Goal: Information Seeking & Learning: Learn about a topic

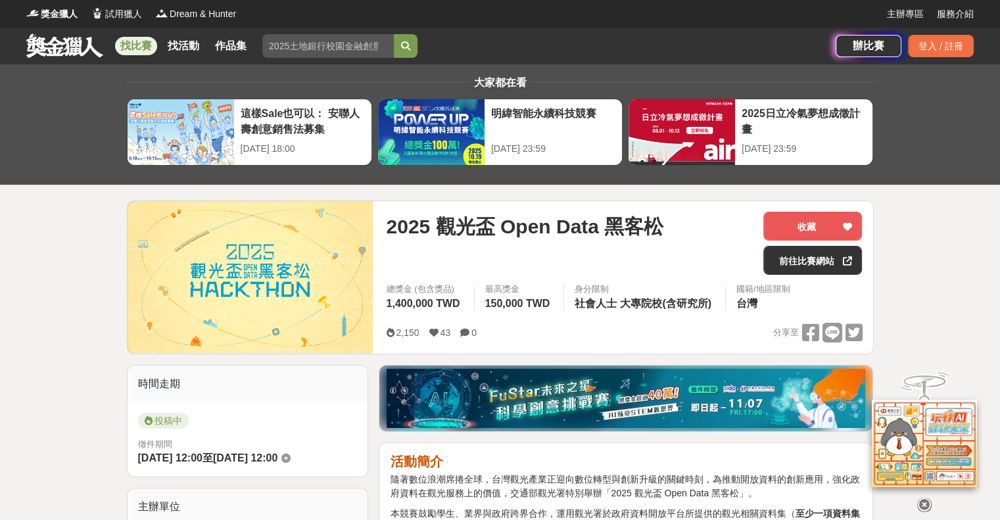
click at [928, 498] on icon at bounding box center [925, 505] width 14 height 14
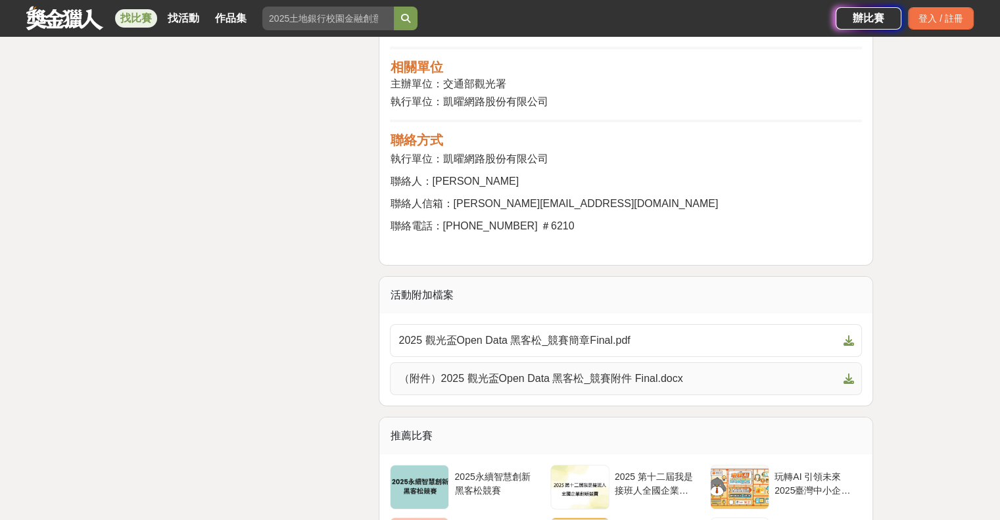
scroll to position [4801, 0]
click at [597, 324] on link "2025 觀光盃Open Data 黑客松_競賽簡章Final.pdf" at bounding box center [626, 340] width 472 height 33
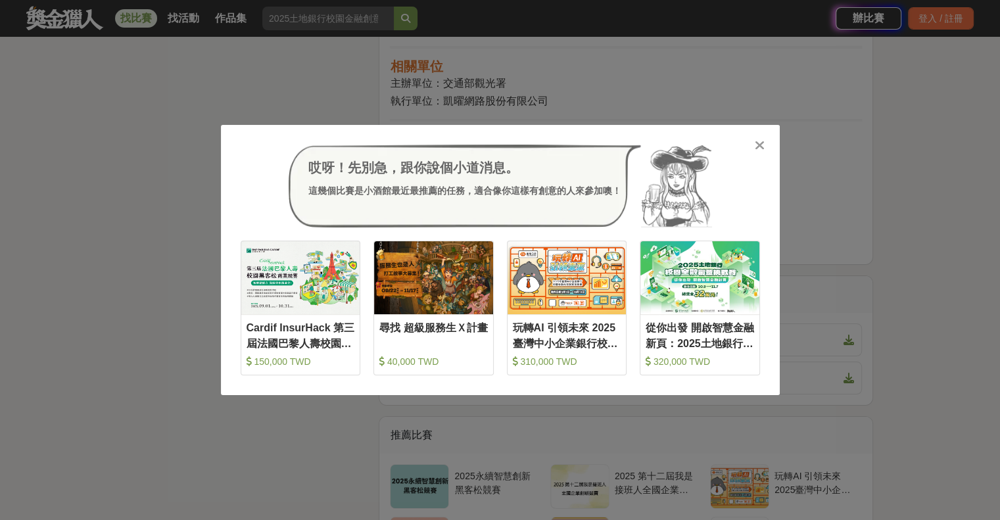
click at [756, 144] on icon at bounding box center [760, 145] width 10 height 13
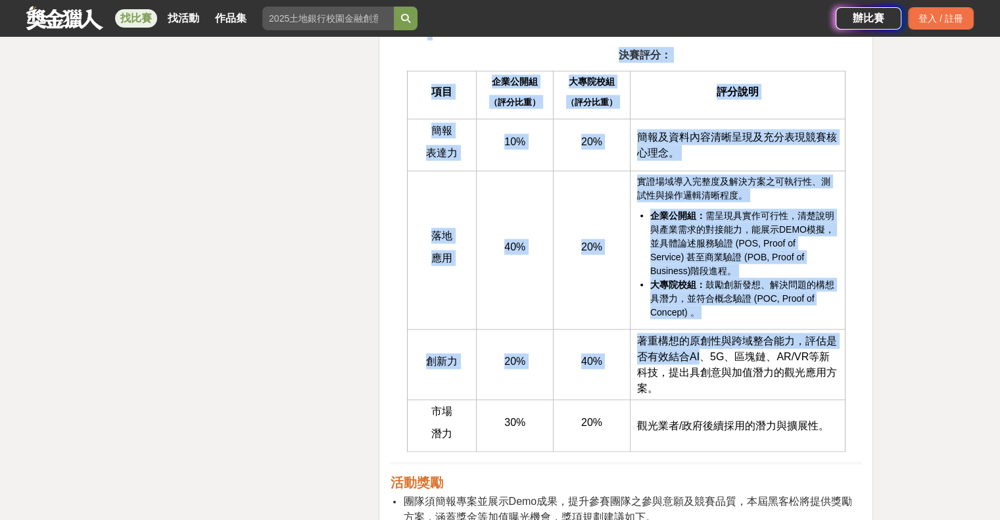
scroll to position [2697, 0]
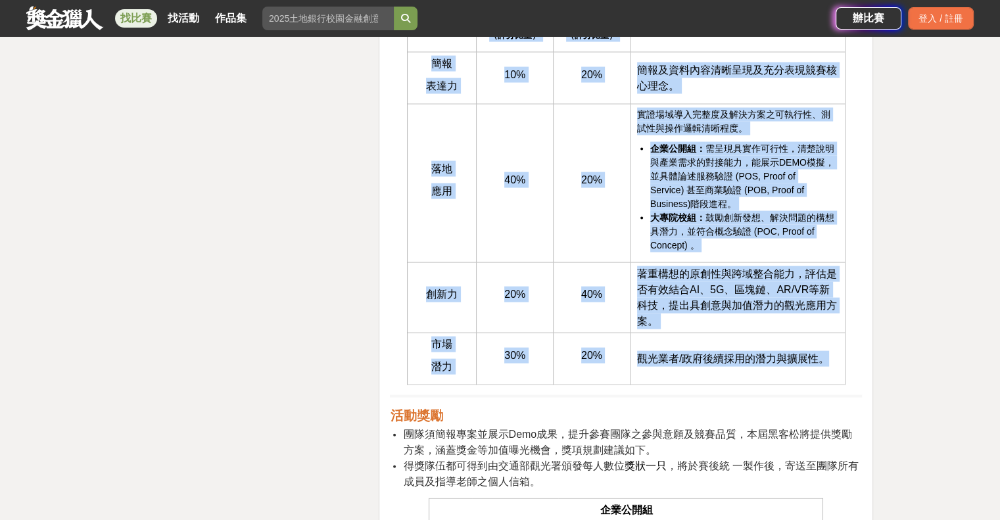
drag, startPoint x: 616, startPoint y: 115, endPoint x: 829, endPoint y: 364, distance: 327.4
click at [829, 364] on div "活動簡介 隨著數位浪潮席捲全球，台灣觀光產業正迎向數位轉型與創新升級的關鍵時刻，為推動開放資料的創新應用，強化政府資料在觀光服務上的價值，交通部觀光署特別舉辦…" at bounding box center [626, 54] width 472 height 4595
copy div "lore： ip dolor （sita） conse （adip） elit sedd eiu 99% 46% temporincidid。 ut lab …"
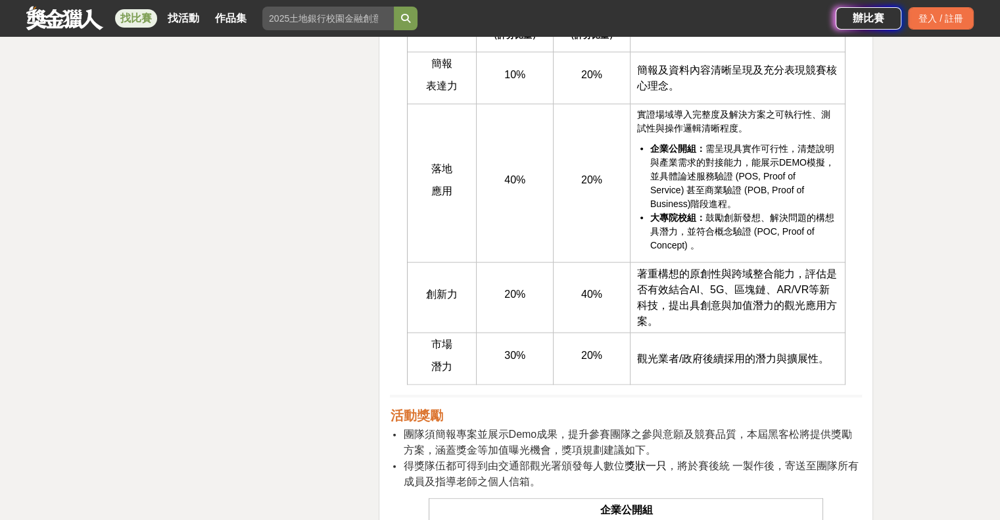
click at [301, 310] on div "時間走期 投稿中 徵件期間 [DATE] 12:00 至 [DATE] 12:00 主辦單位 交通部觀光署 協辦/執行： 凱曜網路股份有限公司 電話： [PH…" at bounding box center [248, 372] width 253 height 5409
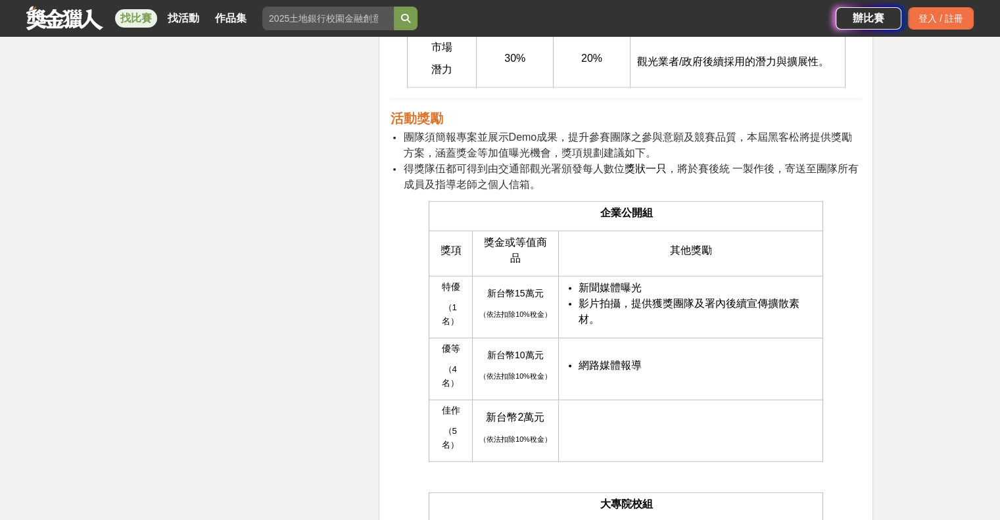
scroll to position [2828, 0]
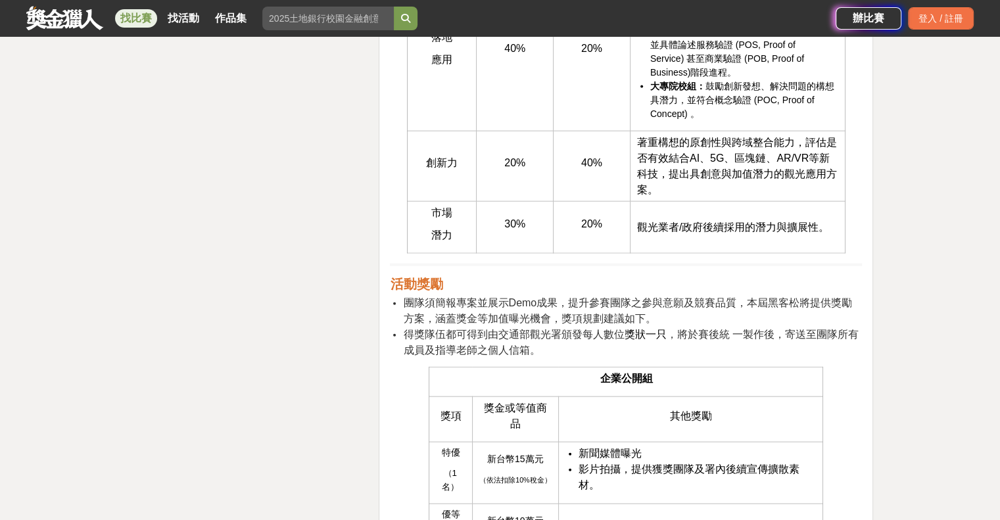
click at [79, 239] on div "大家都在看 這樣Sale也可以： 安聯人壽創意銷售法募集 [DATE] 18:00 2025日立冷氣夢想成徵計畫 [DATE] 23:59 明緯智能永續科技競…" at bounding box center [500, 115] width 1000 height 5758
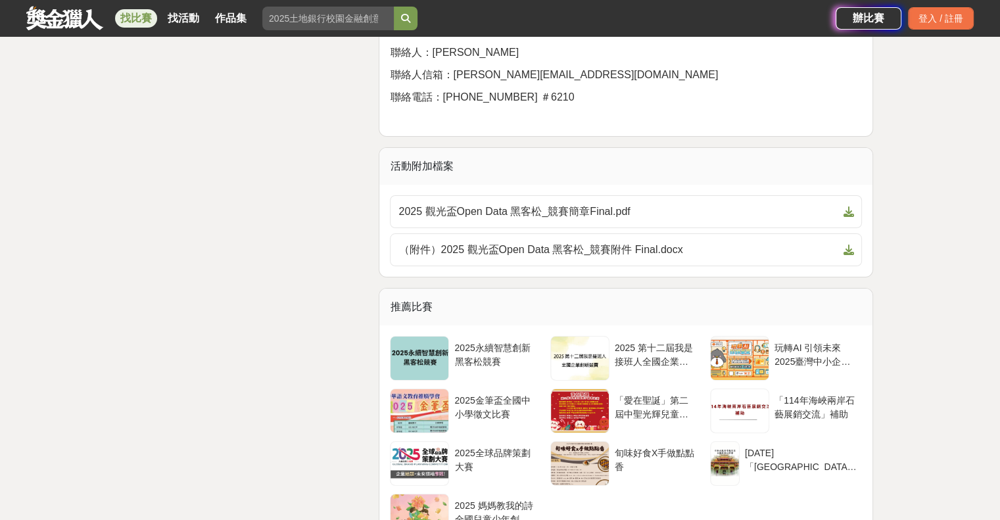
scroll to position [4933, 0]
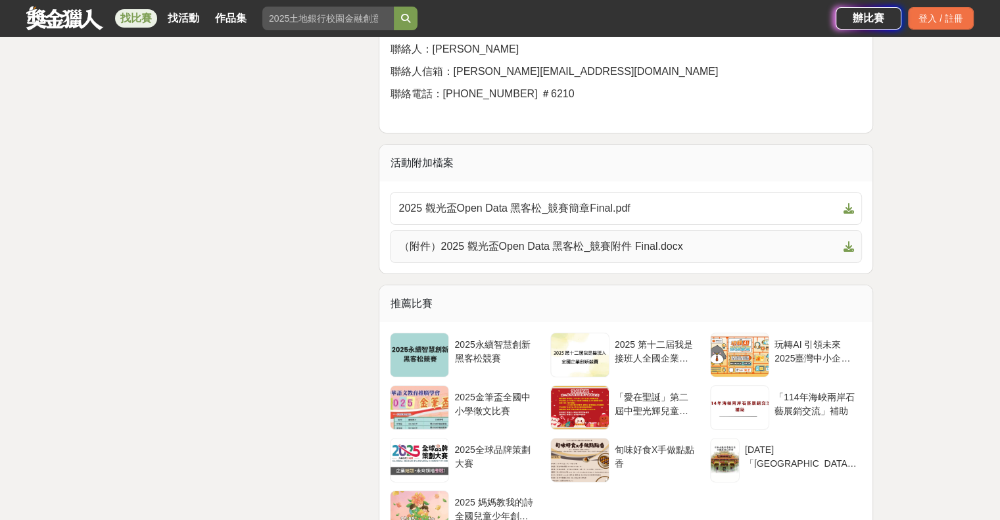
click at [852, 241] on icon at bounding box center [848, 246] width 11 height 11
click at [510, 338] on div "2025永續智慧創新黑客松競賽" at bounding box center [495, 350] width 82 height 25
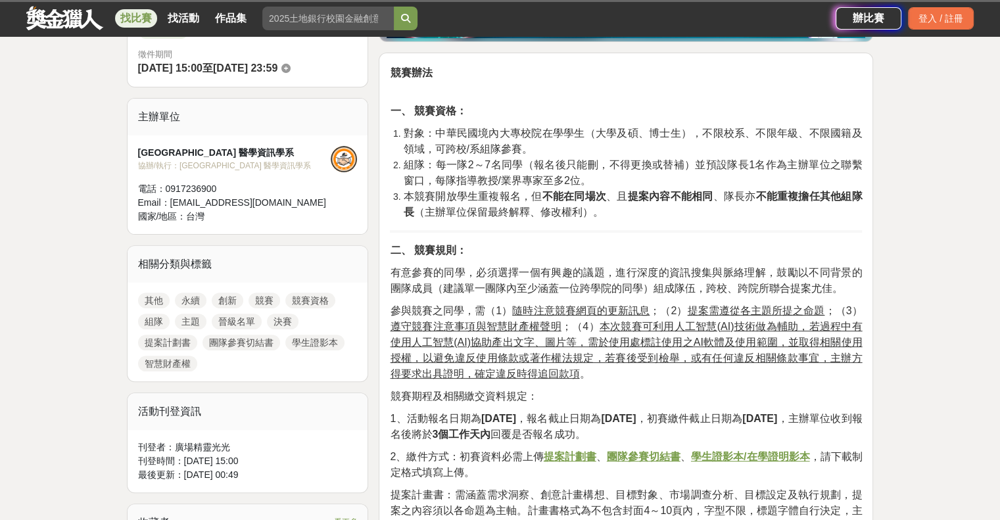
scroll to position [329, 0]
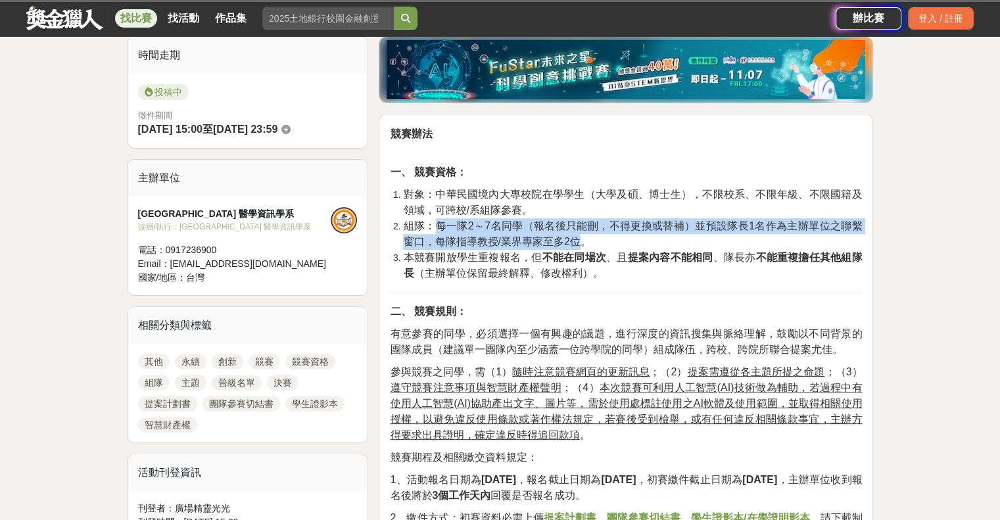
drag, startPoint x: 441, startPoint y: 227, endPoint x: 579, endPoint y: 239, distance: 138.6
click at [579, 239] on span "組隊：每一隊2～7名同學（報名後只能刪，不得更換或替補）並預設隊長1名作為主辦單位之聯繫窗口，每隊指導教授/業界專家至多2位。" at bounding box center [632, 233] width 459 height 27
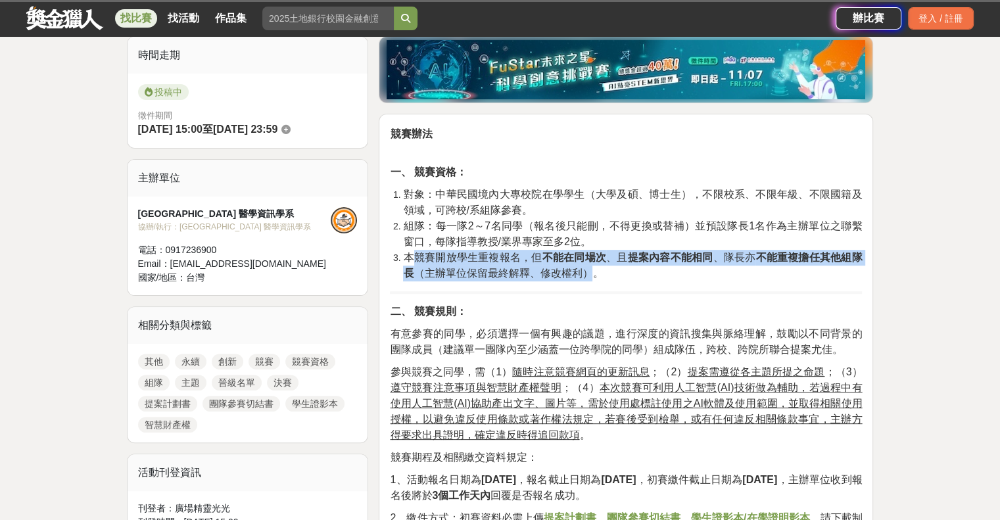
drag, startPoint x: 410, startPoint y: 257, endPoint x: 591, endPoint y: 277, distance: 181.9
click at [591, 277] on span "本競賽開放學生重複報名，但 不能在同場次 、且 提案內容不能相同 、隊長亦 不能重複擔任其他組隊長 （主辦單位保留最終解釋、修改權利）。" at bounding box center [632, 265] width 459 height 27
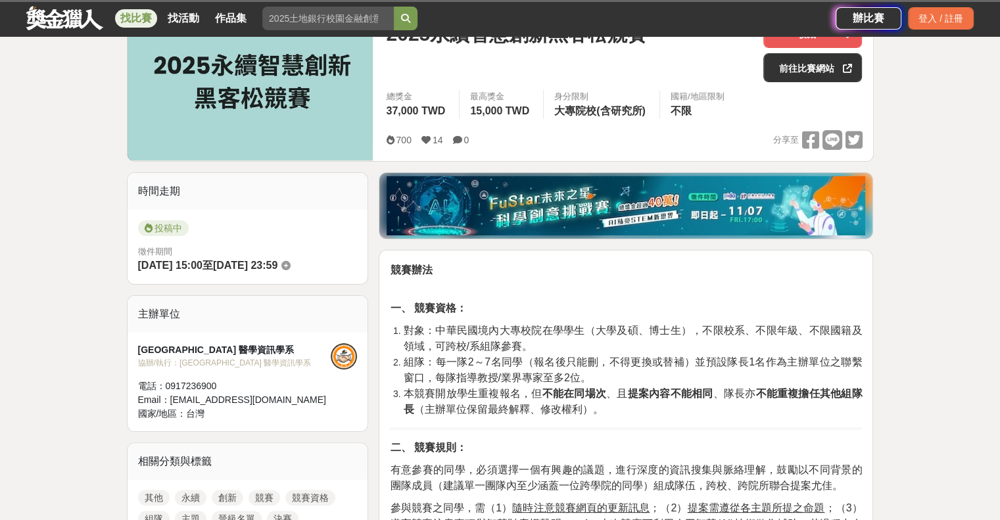
scroll to position [132, 0]
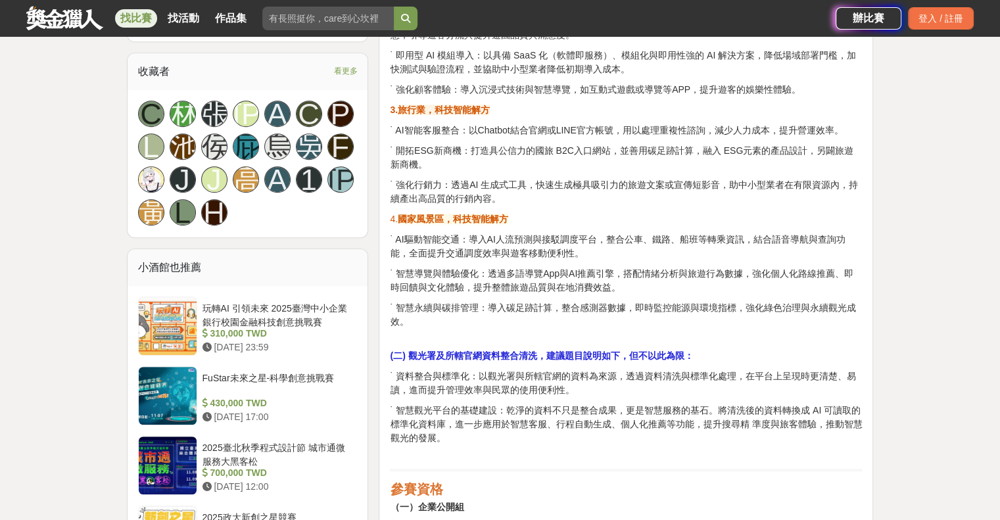
scroll to position [921, 0]
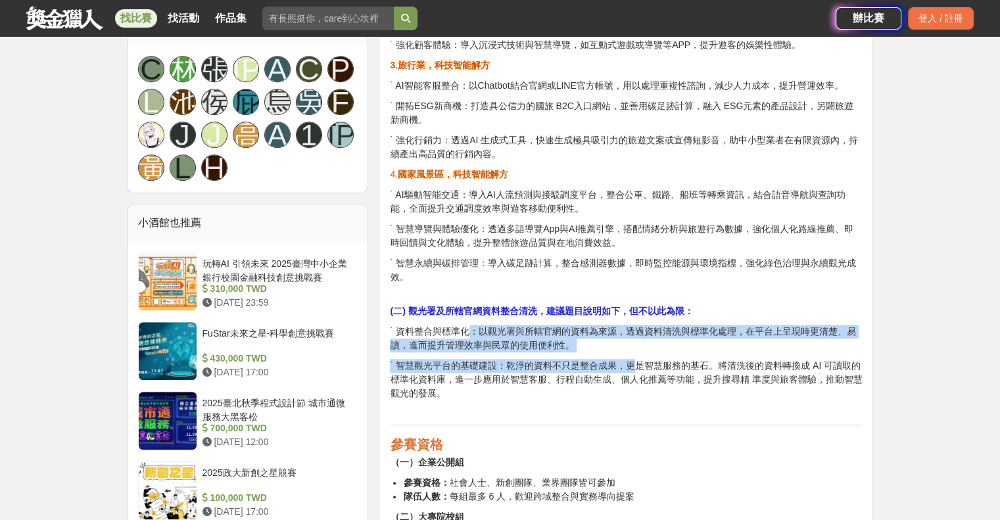
drag, startPoint x: 453, startPoint y: 326, endPoint x: 620, endPoint y: 368, distance: 172.1
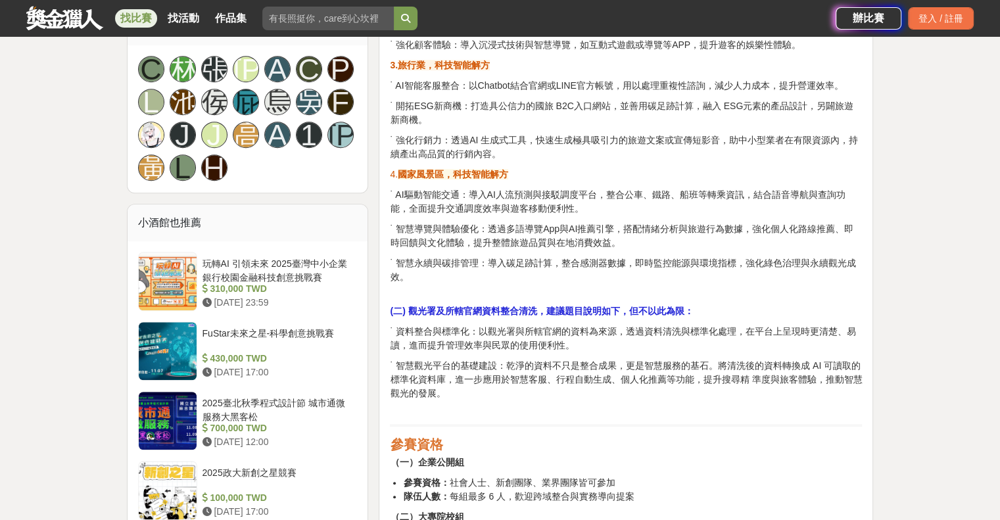
click at [554, 373] on span "˙ 智慧觀光平台的基礎建設：乾淨的資料不只是整合成果，更是智慧服務的基石。將清洗後的資料轉換成 AI 可讀取的標準化資料庫，進一步應用於智慧客服、行程自動生成…" at bounding box center [626, 379] width 472 height 38
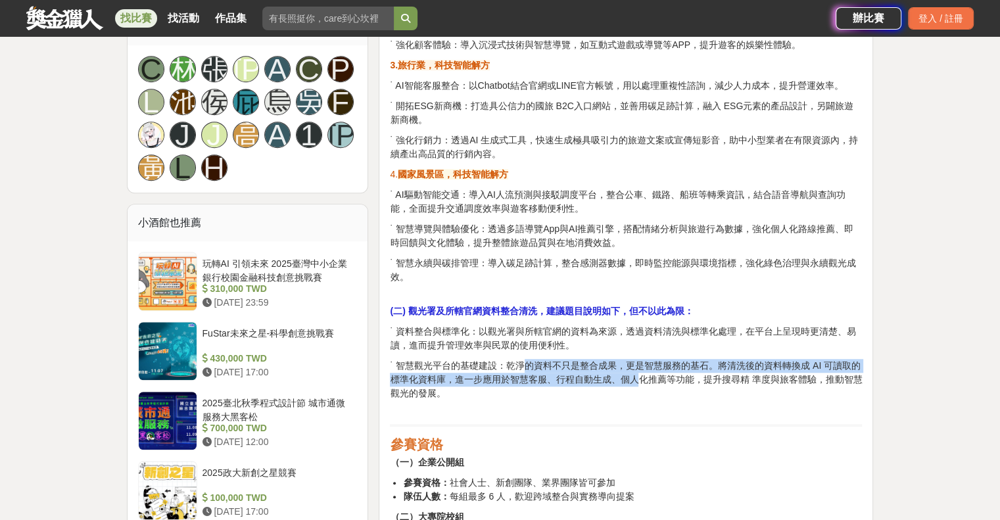
drag, startPoint x: 509, startPoint y: 368, endPoint x: 629, endPoint y: 380, distance: 120.3
click at [629, 380] on span "˙ 智慧觀光平台的基礎建設：乾淨的資料不只是整合成果，更是智慧服務的基石。將清洗後的資料轉換成 AI 可讀取的標準化資料庫，進一步應用於智慧客服、行程自動生成…" at bounding box center [626, 379] width 472 height 38
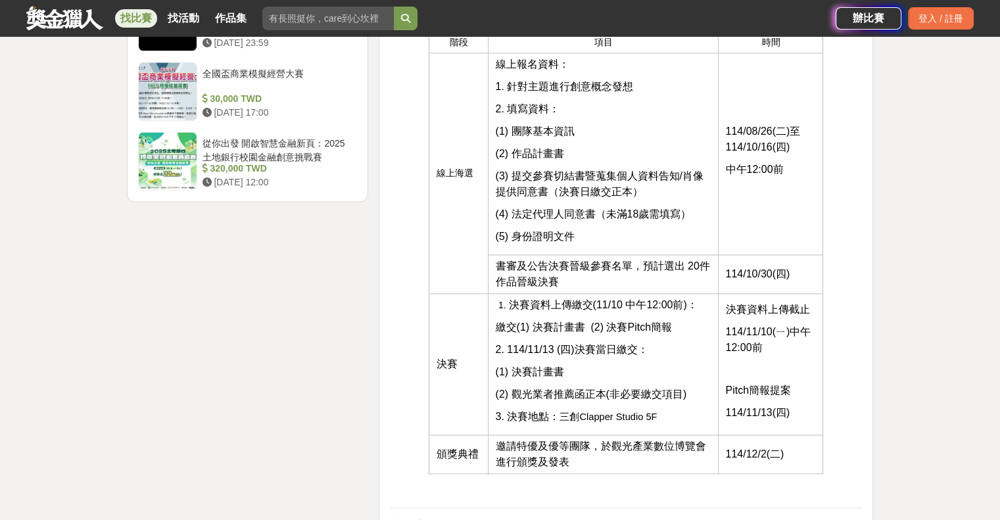
scroll to position [1842, 0]
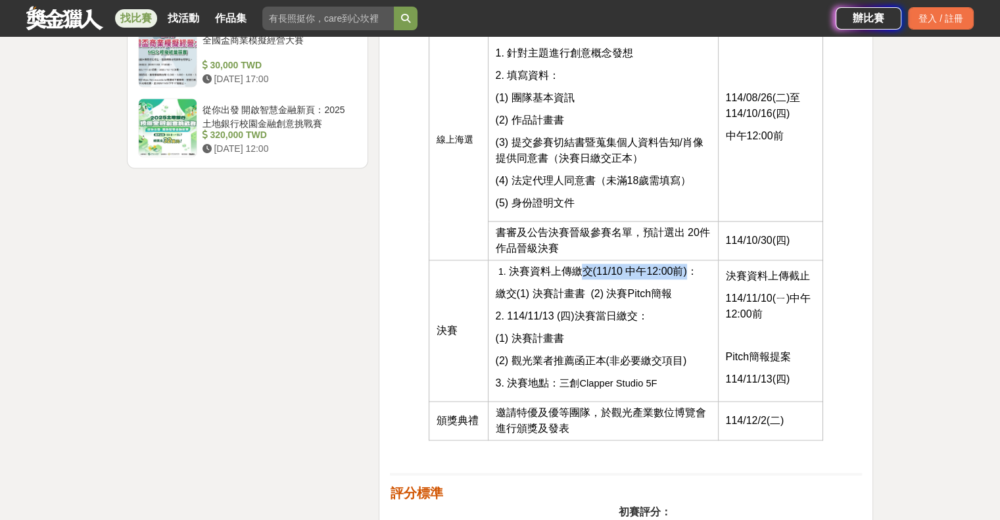
drag, startPoint x: 584, startPoint y: 272, endPoint x: 688, endPoint y: 272, distance: 103.9
click at [688, 272] on span "決賽資料上傳繳交(11/10 中午12:00前)：" at bounding box center [602, 271] width 189 height 11
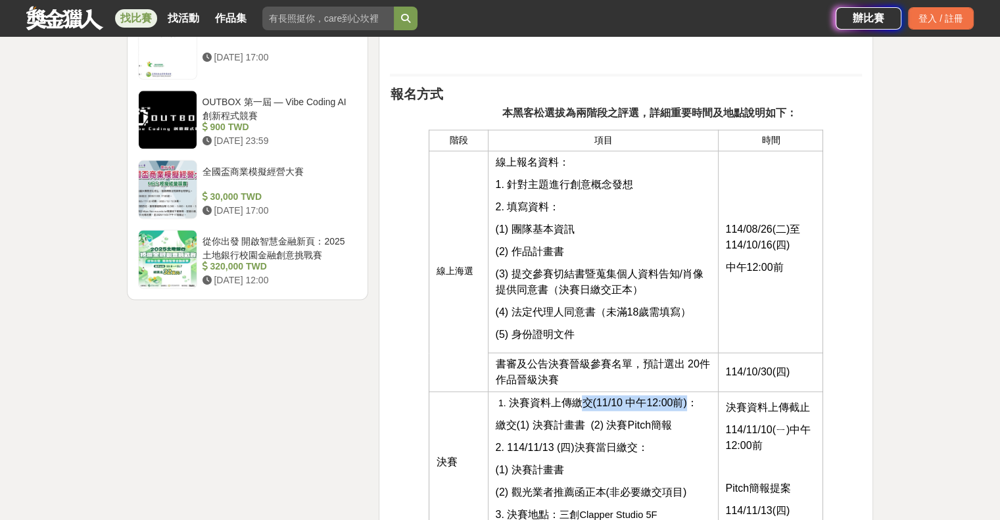
scroll to position [1710, 0]
drag, startPoint x: 503, startPoint y: 231, endPoint x: 581, endPoint y: 228, distance: 78.3
click at [581, 228] on p "(1) 團隊基本資訊" at bounding box center [603, 230] width 216 height 16
drag, startPoint x: 521, startPoint y: 312, endPoint x: 709, endPoint y: 312, distance: 188.1
click at [709, 312] on p "(4) 法定代理人同意書（未滿18歲需填寫）" at bounding box center [603, 313] width 216 height 16
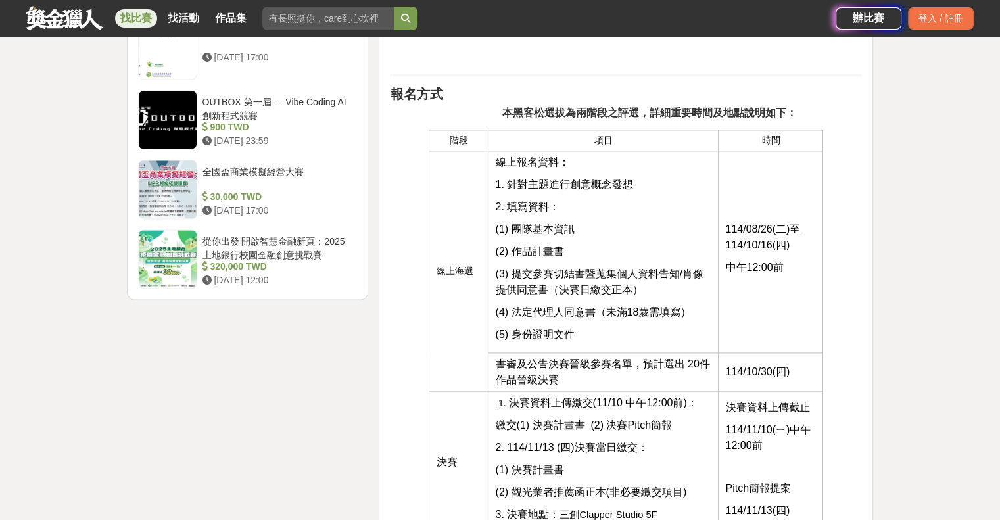
click at [666, 327] on p "(5) 身 份證明文件" at bounding box center [603, 335] width 216 height 16
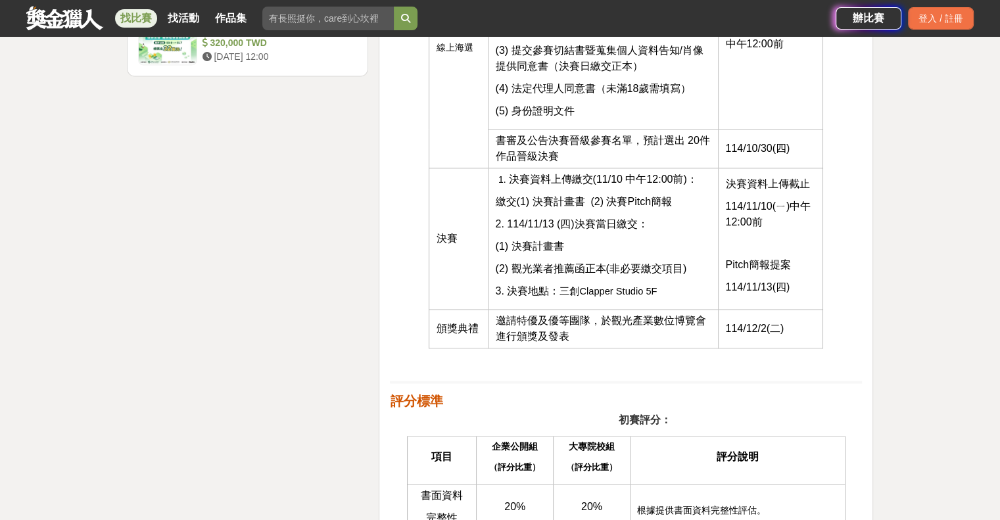
scroll to position [2170, 0]
